Goal: Task Accomplishment & Management: Manage account settings

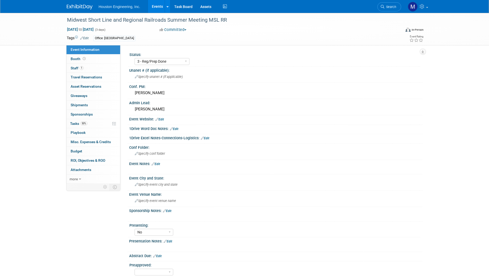
select select "3 - Reg/Prep Done"
select select "No"
select select "Transportation"
click at [177, 5] on link "Task Board" at bounding box center [183, 6] width 26 height 13
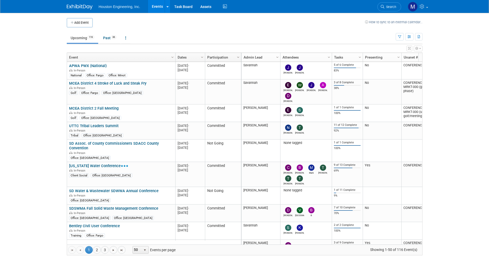
click at [238, 56] on span "Column Settings" at bounding box center [238, 57] width 4 height 4
click at [455, 41] on body "Houston Engineering, Inc. Events Add Event Bulk Upload Events Shareable Event B…" at bounding box center [244, 138] width 489 height 277
click at [399, 34] on button "button" at bounding box center [400, 36] width 8 height 7
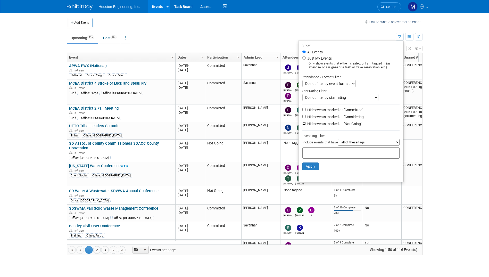
click at [302, 125] on input "Hide events marked as 'Not Going'" at bounding box center [303, 123] width 3 height 3
checkbox input "true"
click at [308, 165] on button "Apply" at bounding box center [310, 166] width 16 height 8
